Goal: Information Seeking & Learning: Learn about a topic

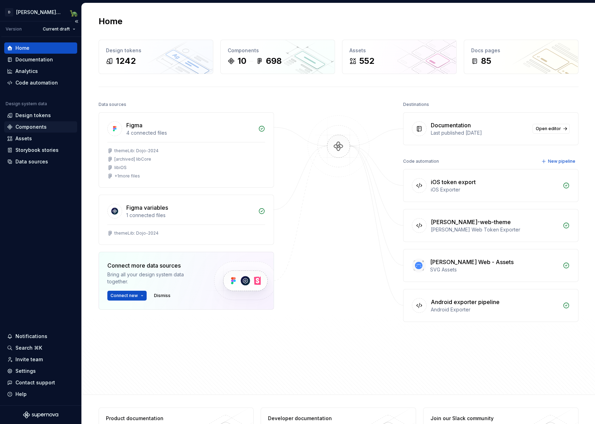
click at [28, 127] on div "Components" at bounding box center [30, 127] width 31 height 7
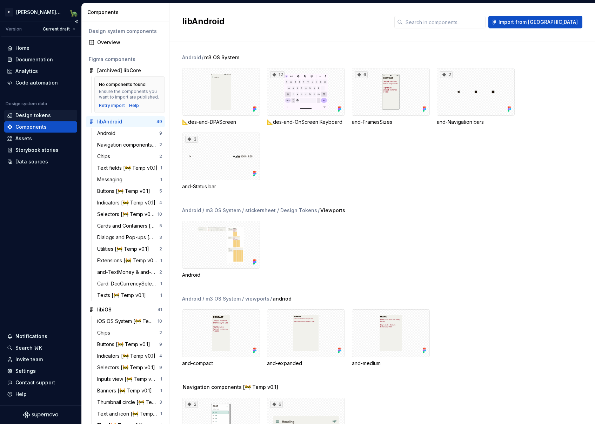
click at [27, 117] on div "Design tokens" at bounding box center [32, 115] width 35 height 7
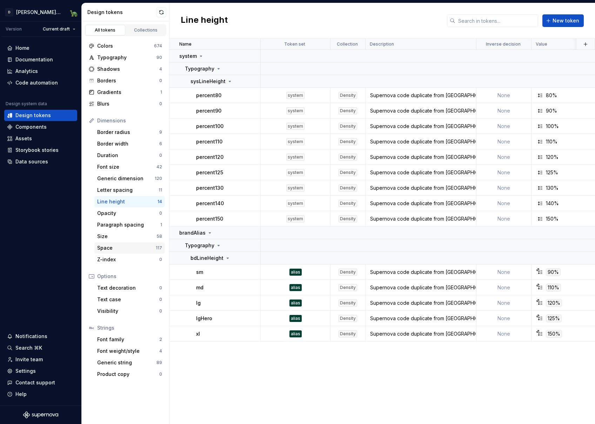
click at [127, 245] on div "Space" at bounding box center [126, 248] width 59 height 7
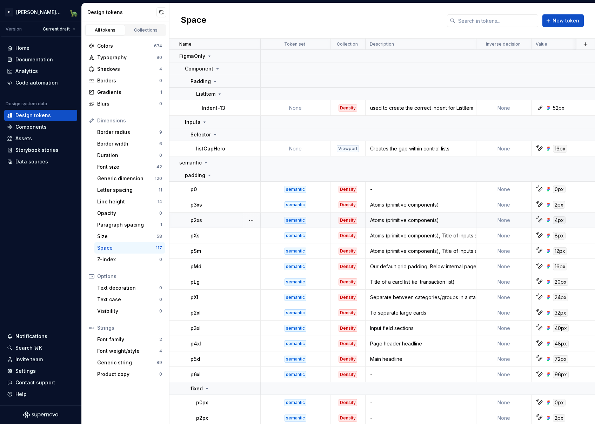
click at [220, 220] on div "p2xs" at bounding box center [225, 220] width 69 height 7
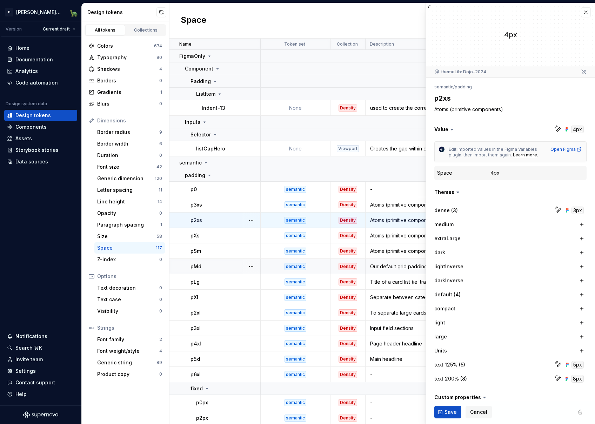
click at [214, 268] on div "pMd" at bounding box center [225, 266] width 69 height 7
type textarea "*"
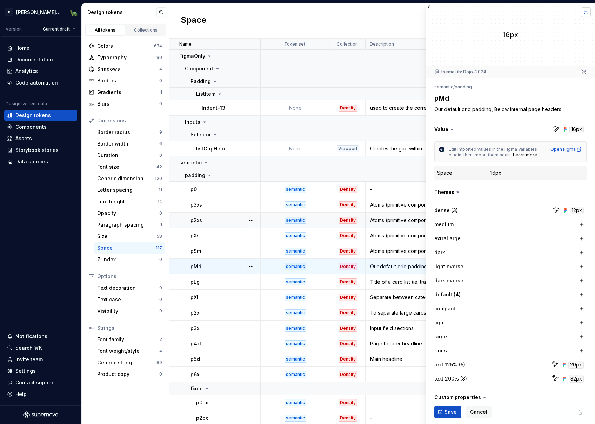
click at [584, 11] on button "button" at bounding box center [586, 12] width 10 height 10
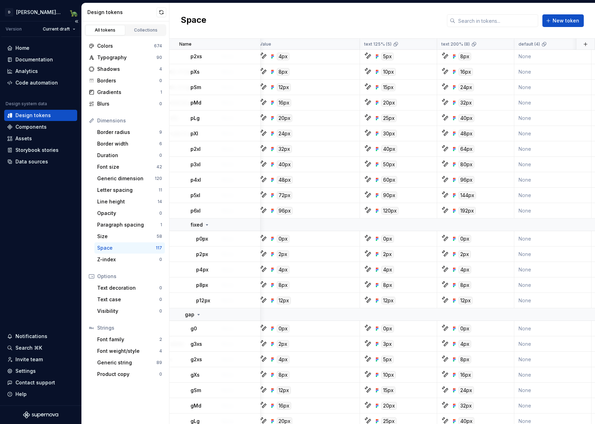
scroll to position [0, 276]
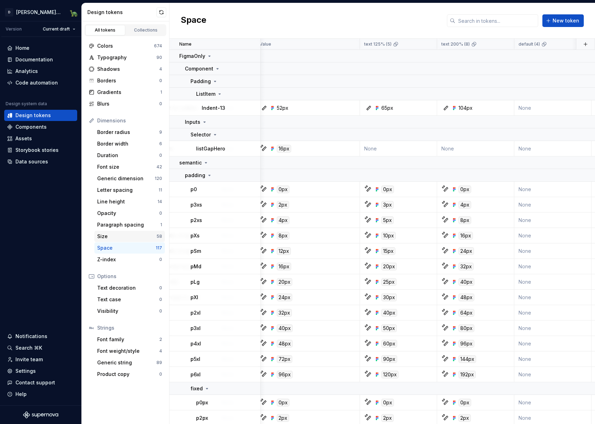
click at [122, 238] on div "Size" at bounding box center [126, 236] width 59 height 7
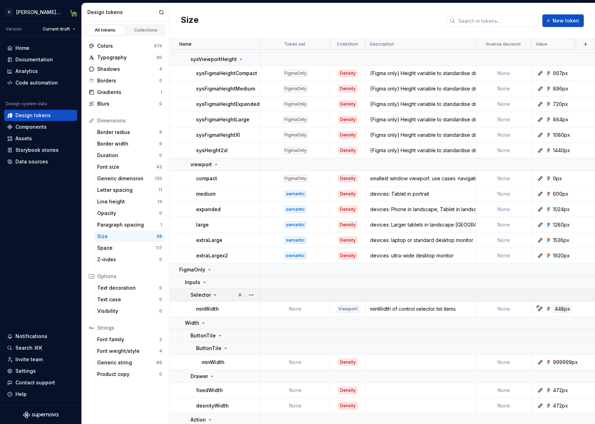
scroll to position [942, 0]
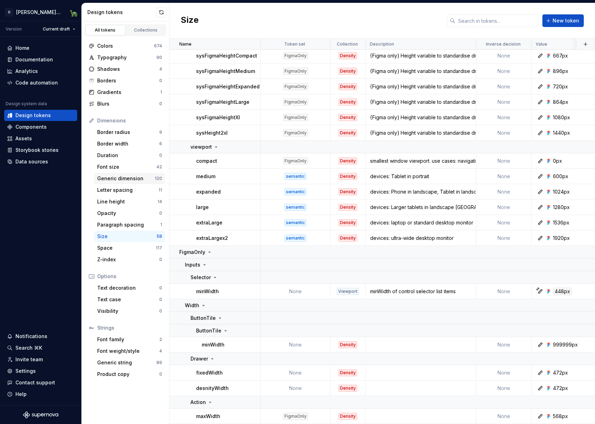
click at [108, 174] on div "Generic dimension 120" at bounding box center [129, 178] width 71 height 11
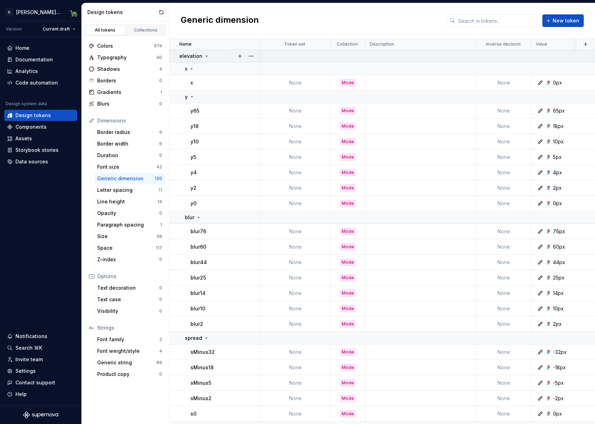
click at [207, 55] on div "elevation" at bounding box center [219, 56] width 81 height 7
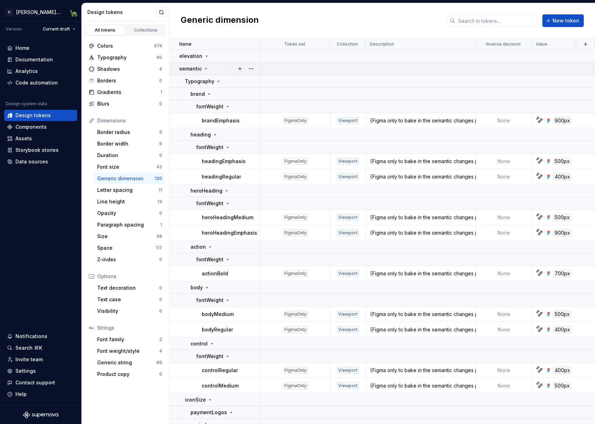
click at [206, 68] on icon at bounding box center [206, 69] width 6 height 6
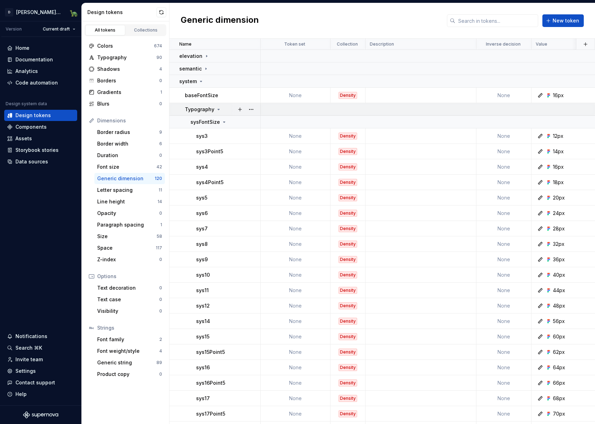
click at [213, 114] on td "Typography" at bounding box center [215, 109] width 91 height 13
